Goal: Task Accomplishment & Management: Use online tool/utility

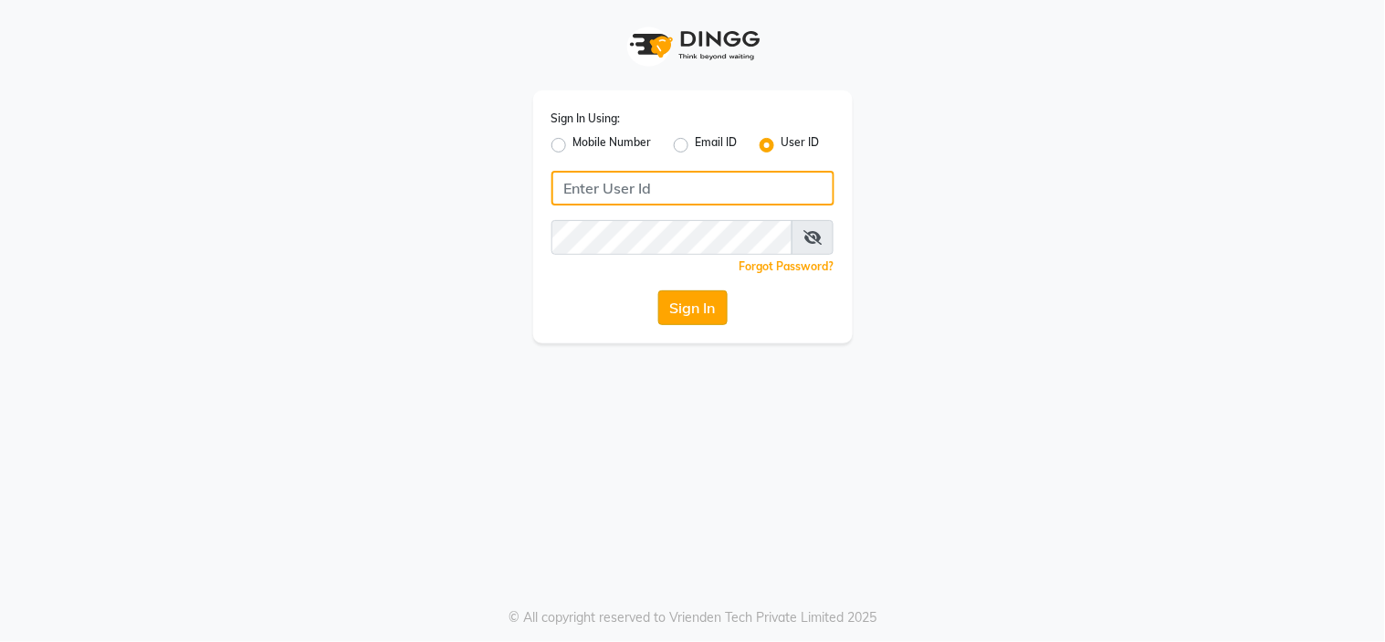
type input "richbit123"
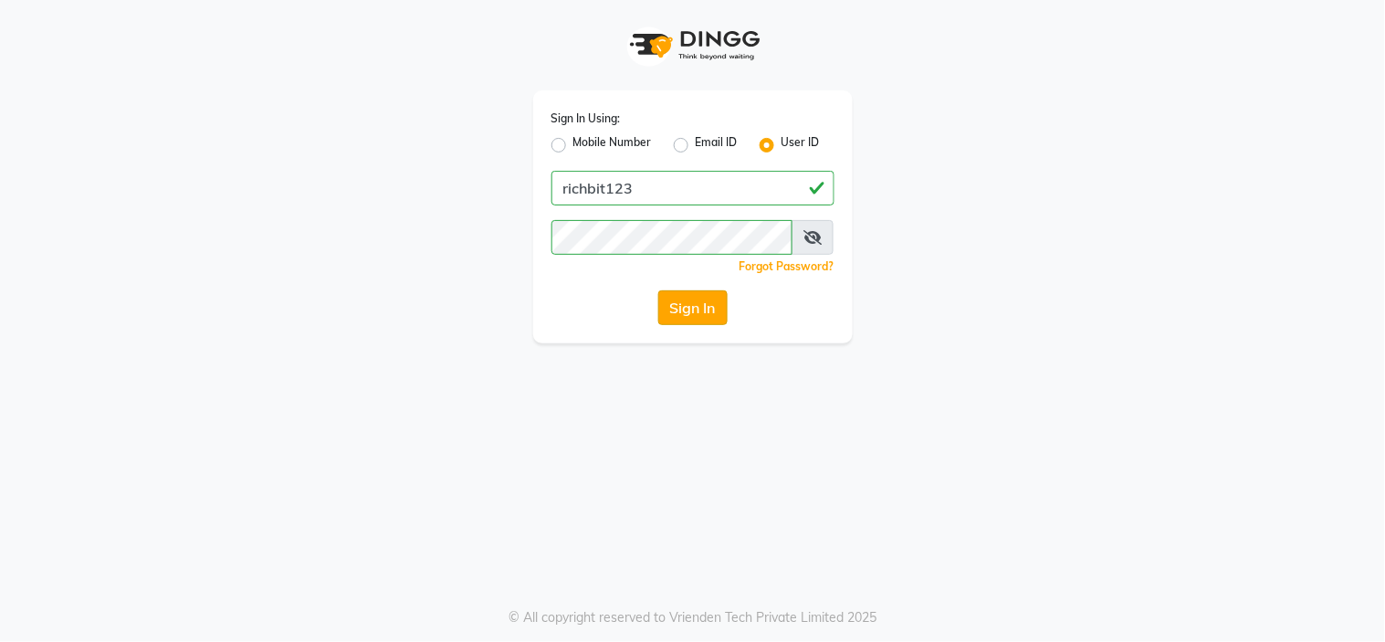
click at [689, 310] on button "Sign In" at bounding box center [692, 307] width 69 height 35
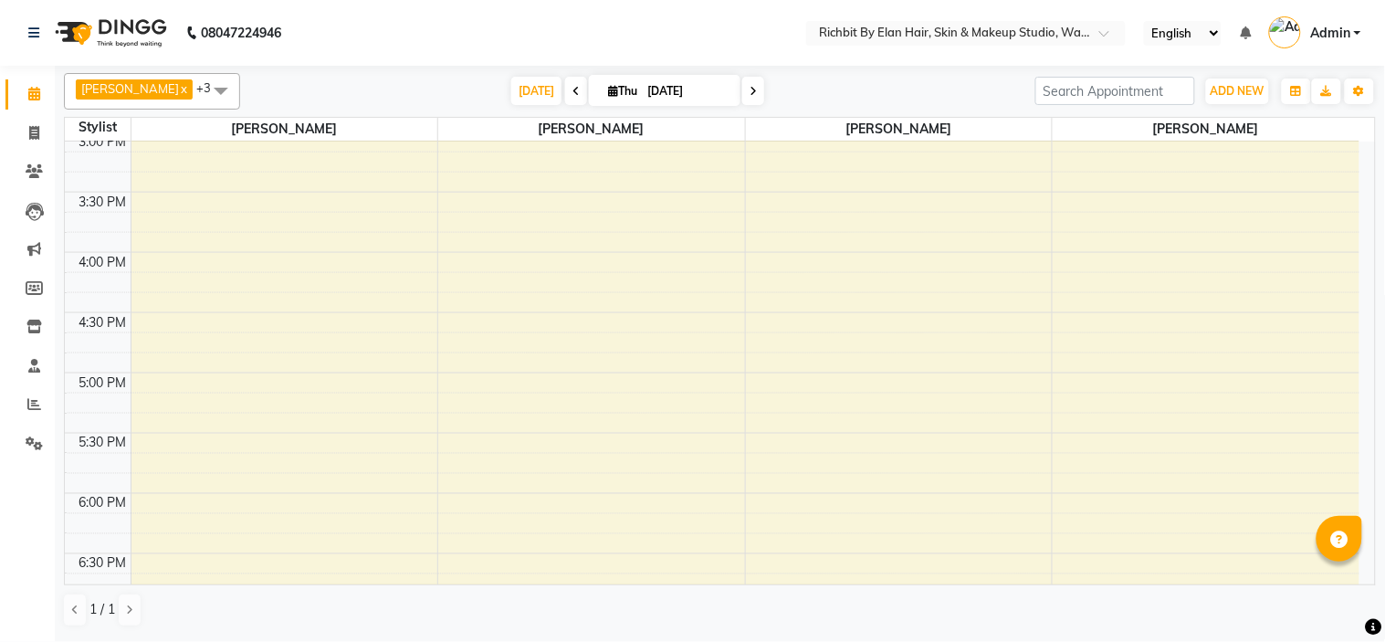
scroll to position [604, 0]
click at [750, 89] on icon at bounding box center [753, 91] width 7 height 11
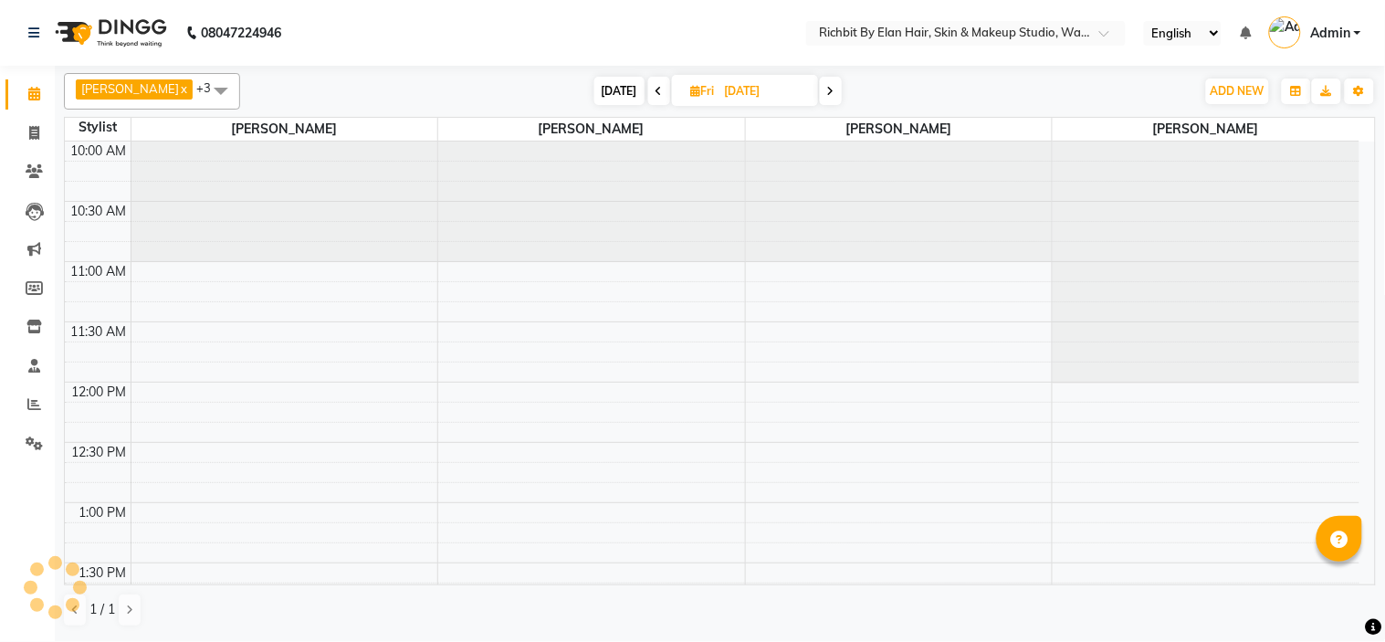
scroll to position [122, 0]
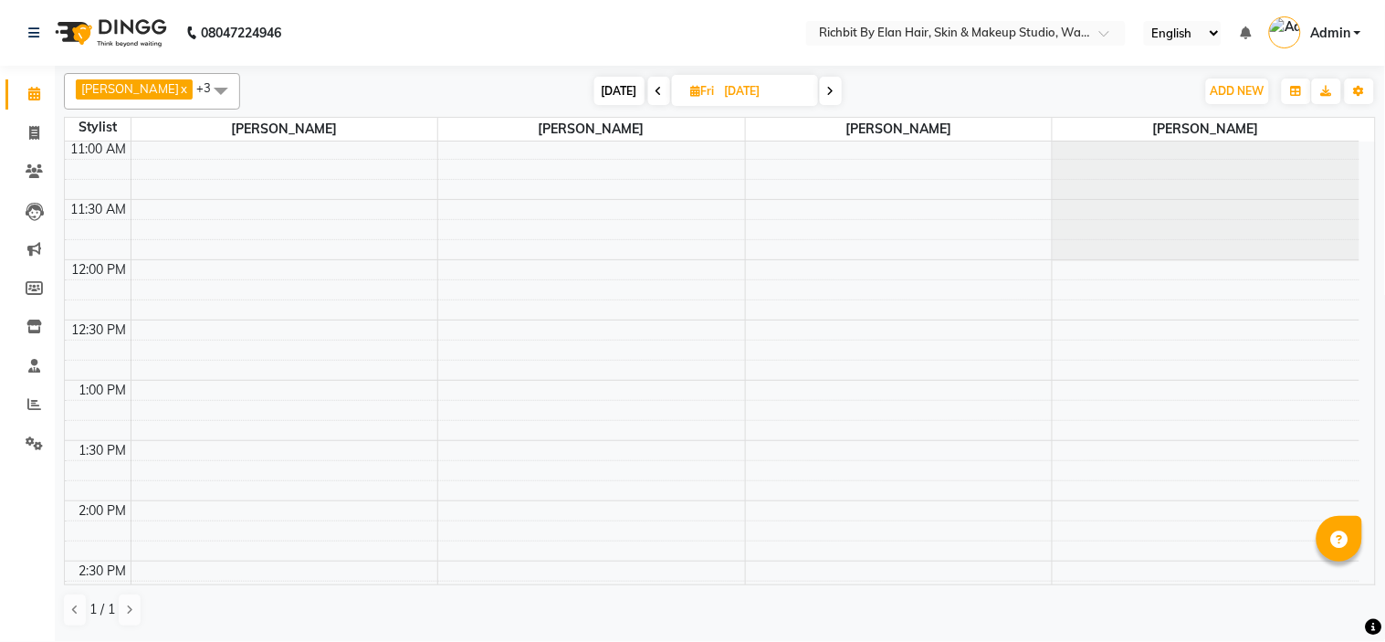
click at [826, 99] on span at bounding box center [831, 91] width 22 height 28
click at [826, 96] on span at bounding box center [833, 91] width 22 height 28
click at [827, 93] on span at bounding box center [834, 91] width 22 height 28
click at [828, 93] on span at bounding box center [835, 91] width 22 height 28
click at [836, 82] on span at bounding box center [833, 91] width 22 height 28
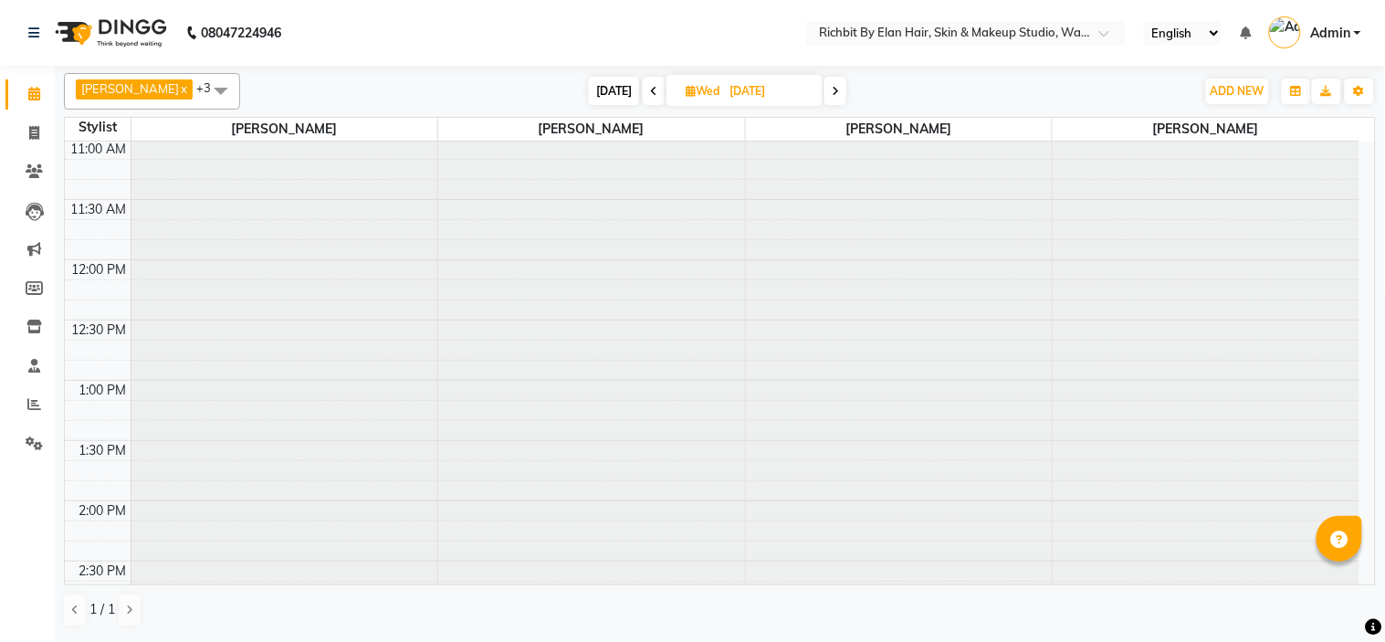
scroll to position [0, 0]
click at [836, 83] on span at bounding box center [836, 91] width 22 height 28
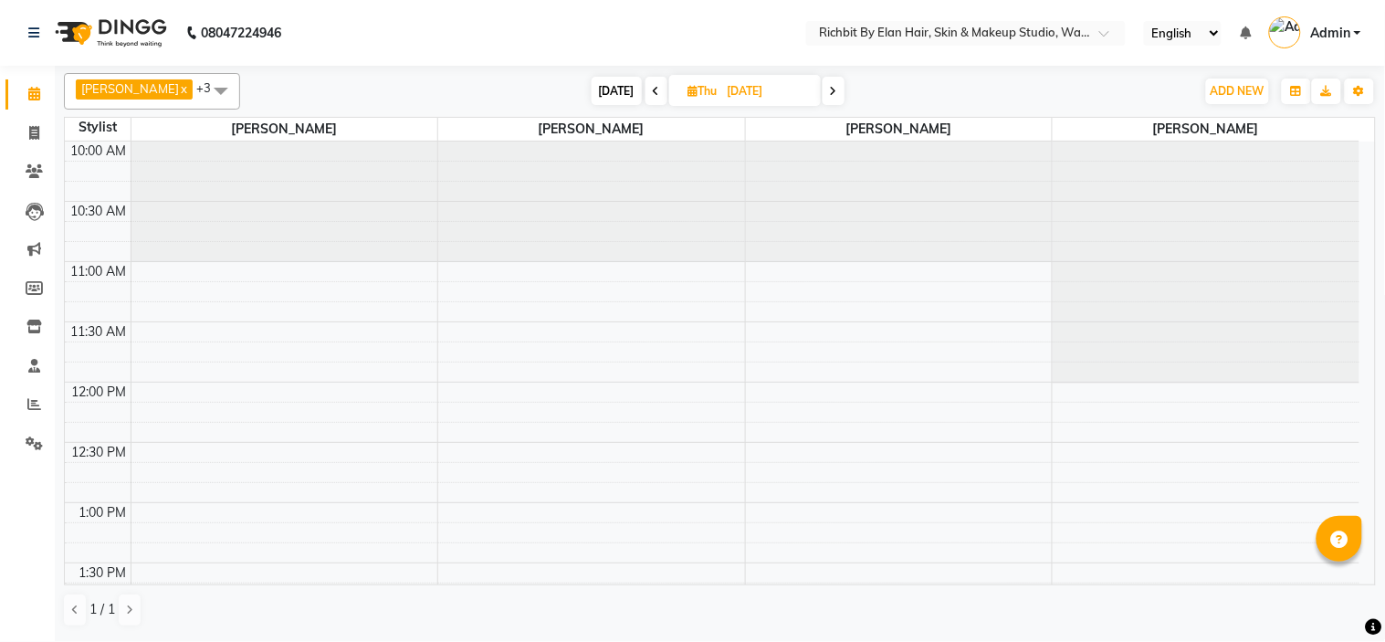
scroll to position [122, 0]
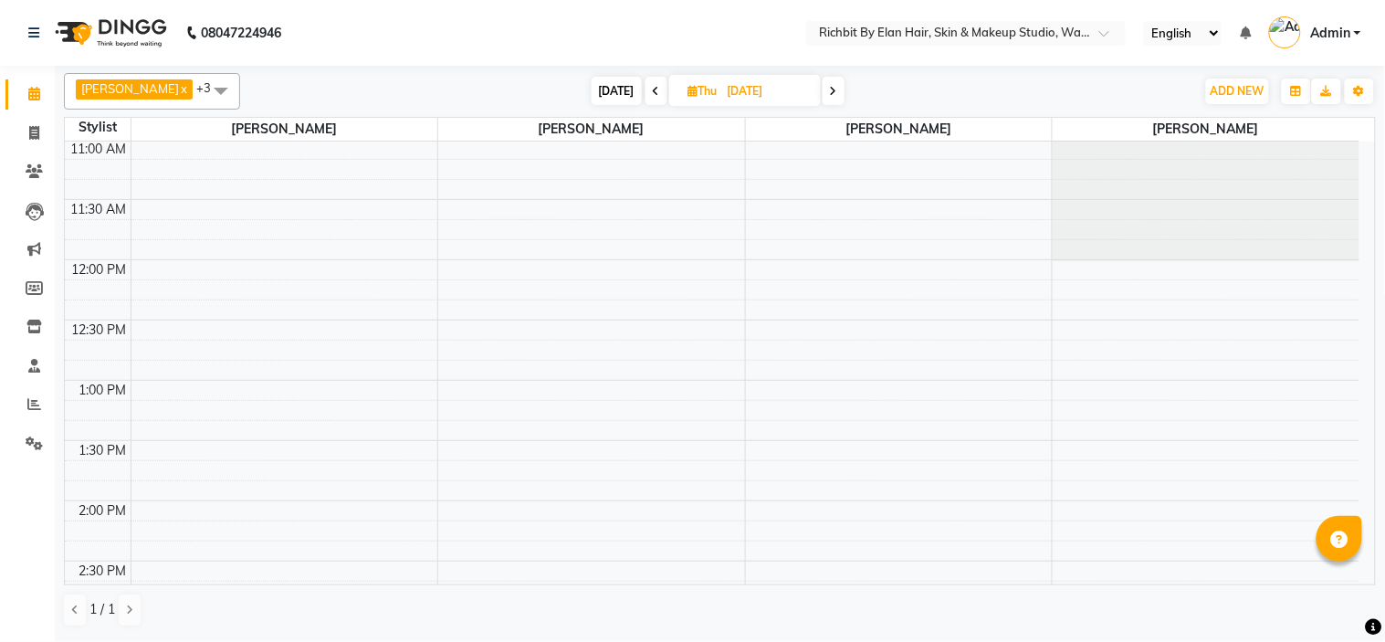
click at [654, 93] on icon at bounding box center [656, 91] width 7 height 11
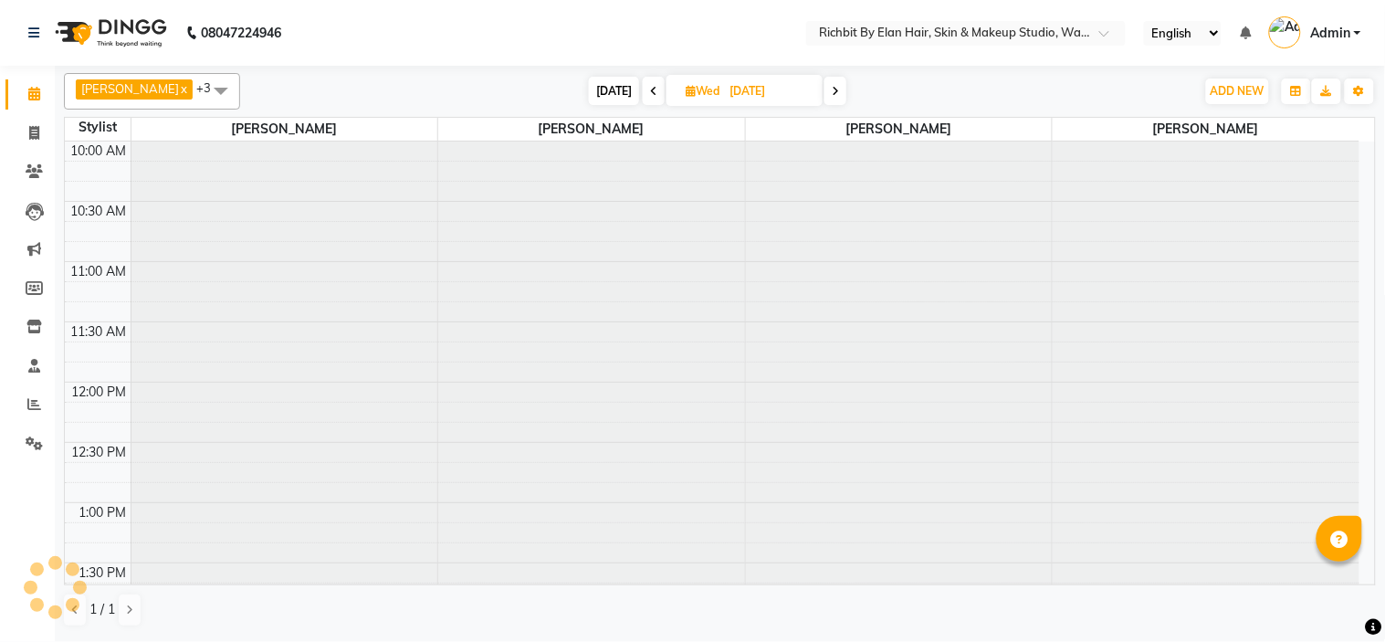
click at [650, 92] on icon at bounding box center [653, 91] width 7 height 11
click at [647, 88] on span at bounding box center [657, 91] width 22 height 28
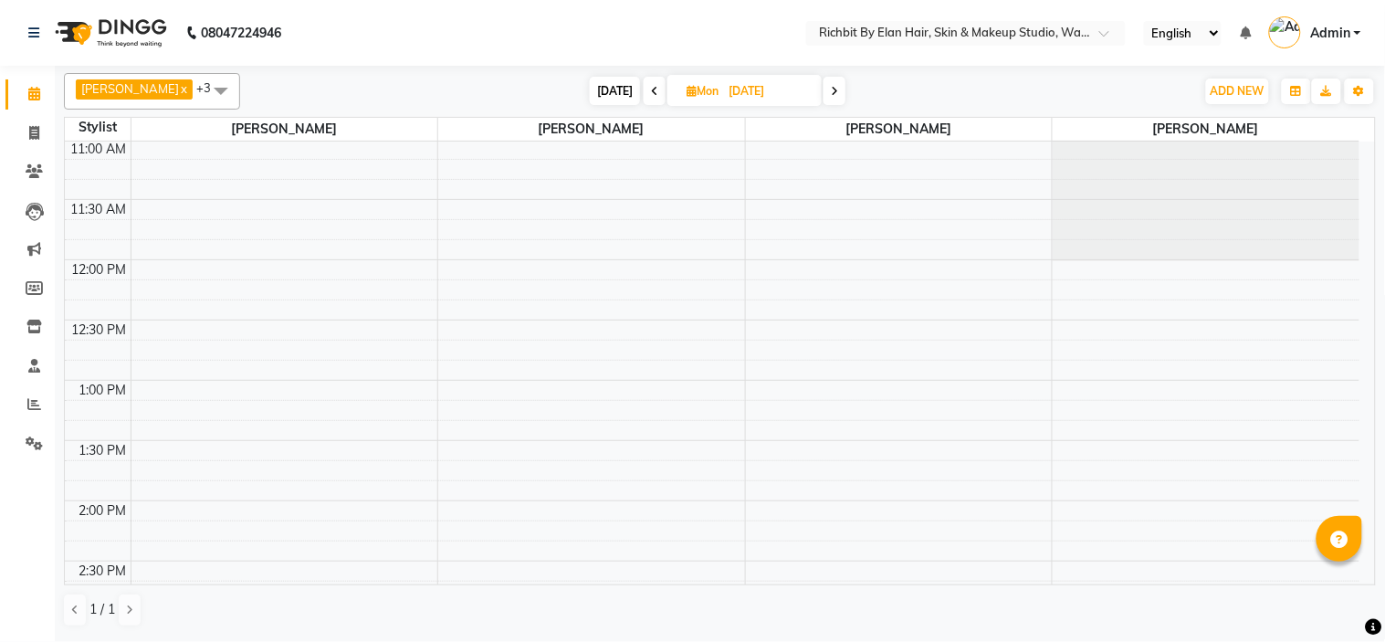
click at [651, 88] on icon at bounding box center [654, 91] width 7 height 11
click at [652, 88] on icon at bounding box center [655, 91] width 7 height 11
click at [648, 88] on span at bounding box center [657, 91] width 22 height 28
click at [648, 88] on span at bounding box center [659, 91] width 22 height 28
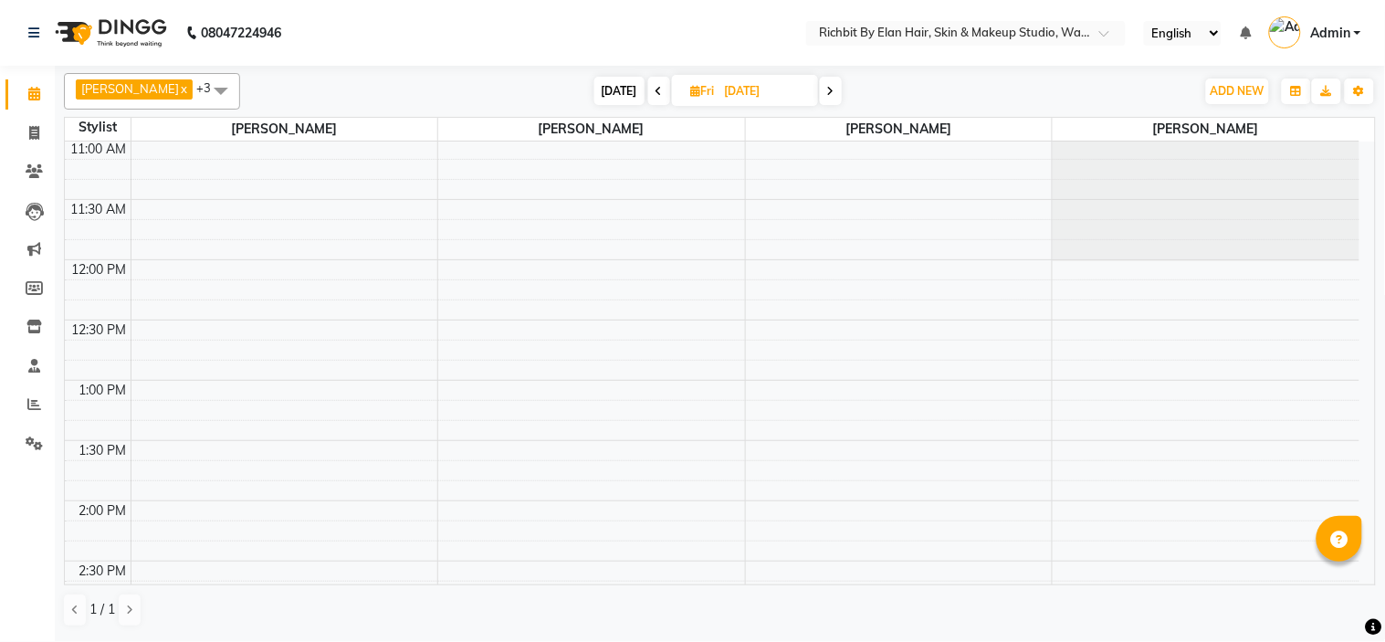
type input "[DATE]"
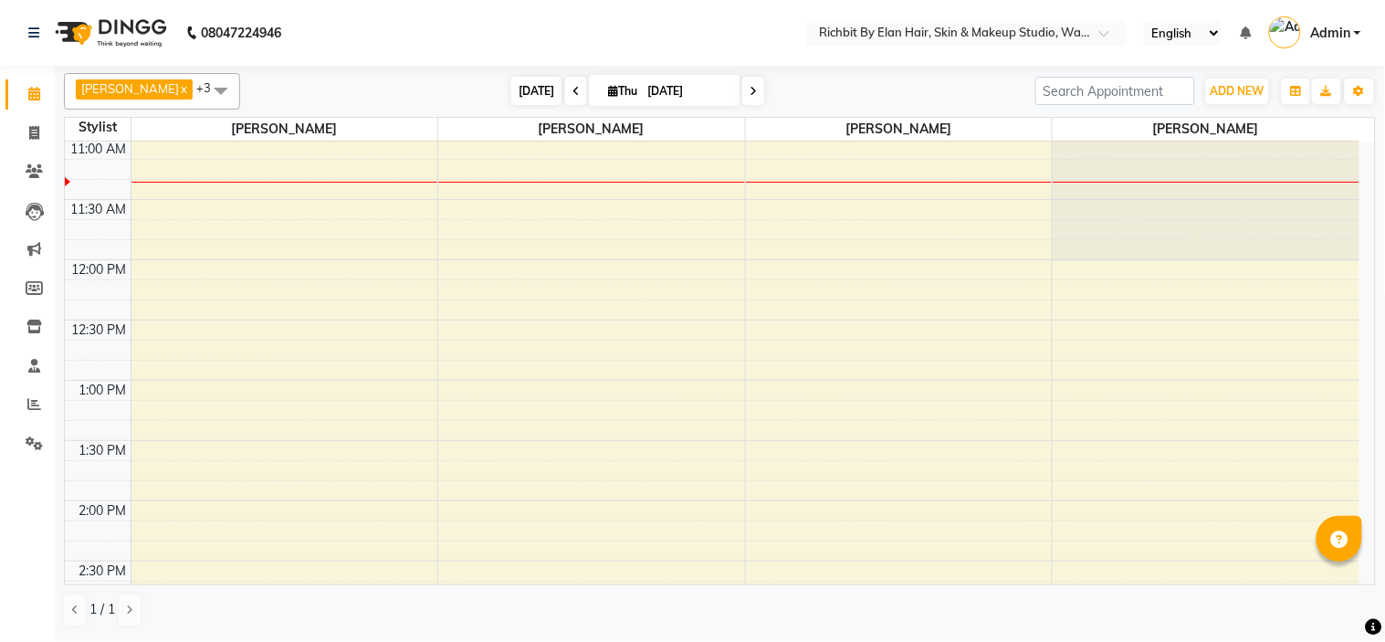
click at [531, 84] on span "[DATE]" at bounding box center [536, 91] width 50 height 28
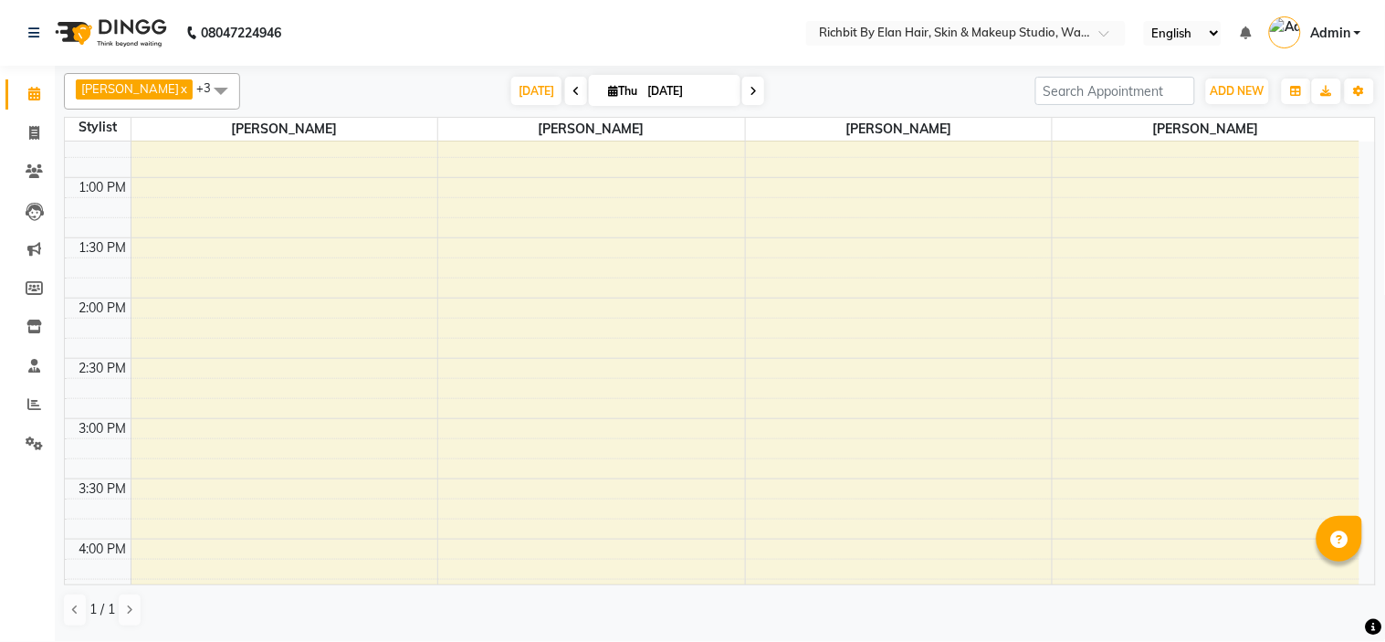
scroll to position [426, 0]
